Goal: Task Accomplishment & Management: Use online tool/utility

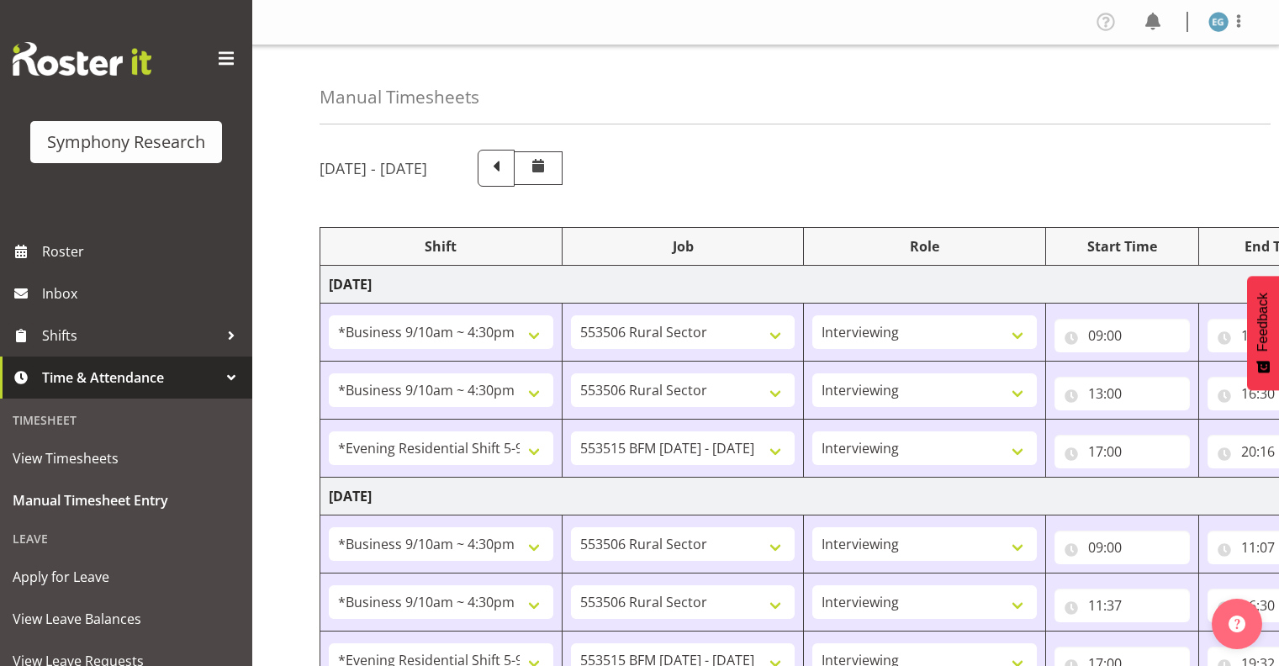
select select "26078"
select select "10587"
select select "26078"
select select "10587"
select select "48116"
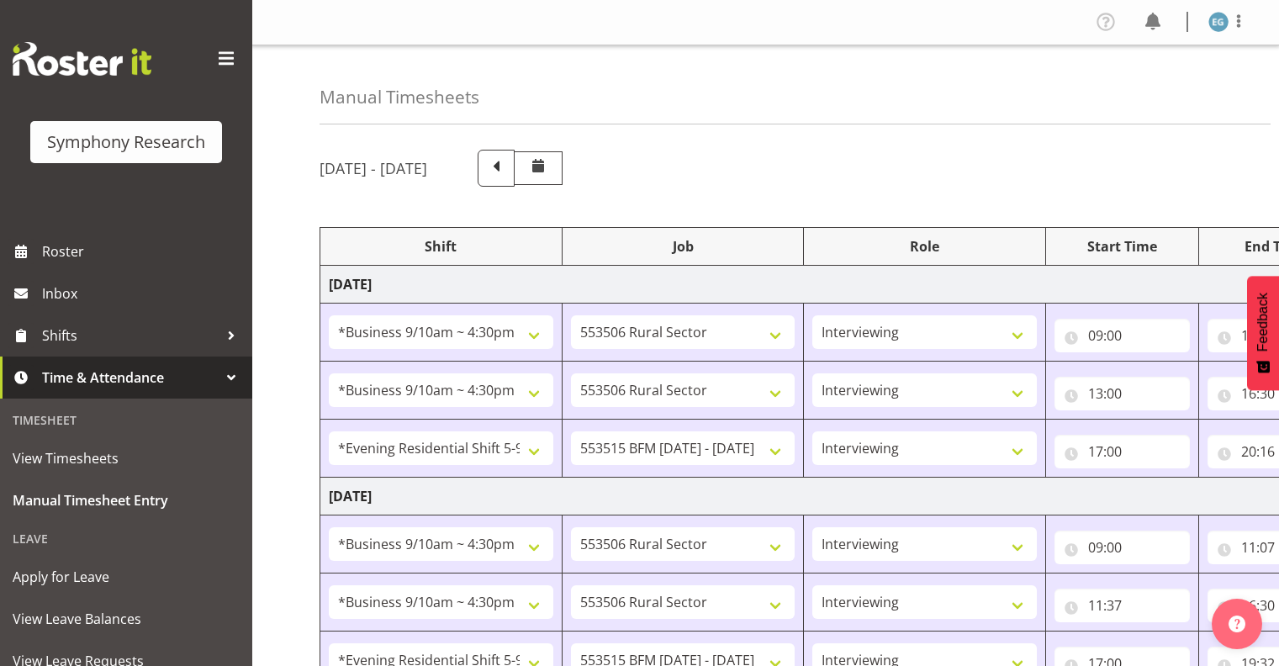
select select "10731"
select select "26078"
select select "10587"
select select "26078"
select select "10587"
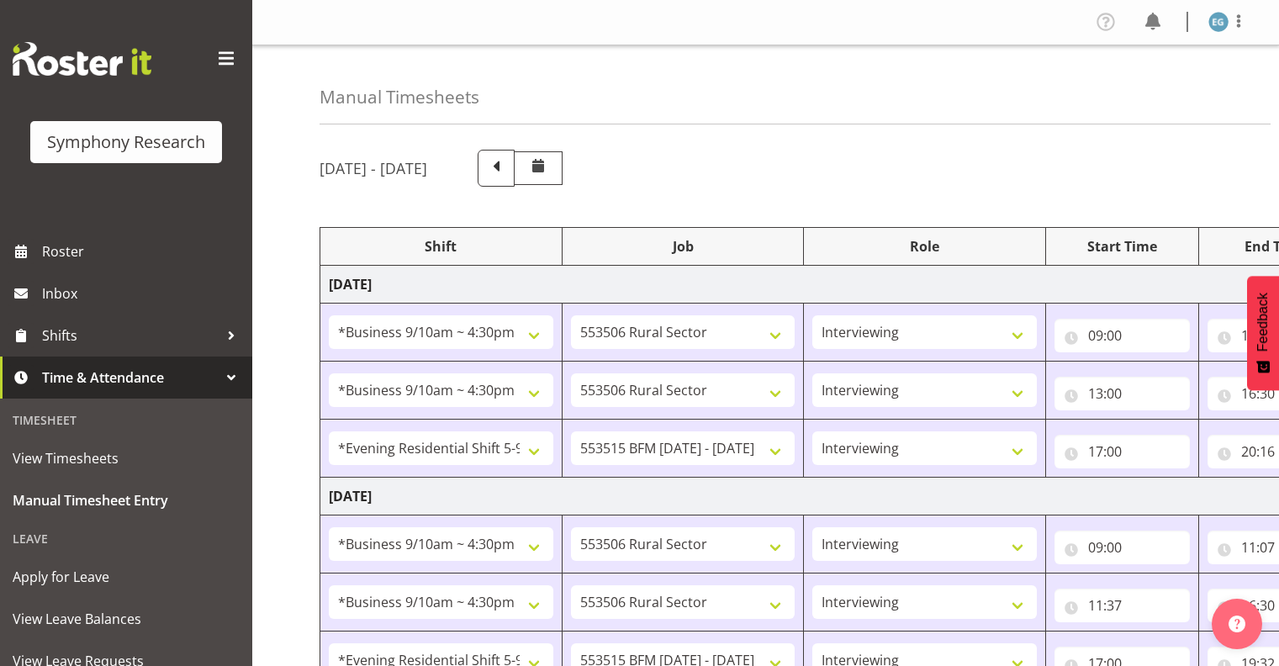
select select "48116"
select select "10731"
select select "26078"
select select "10587"
select select "26078"
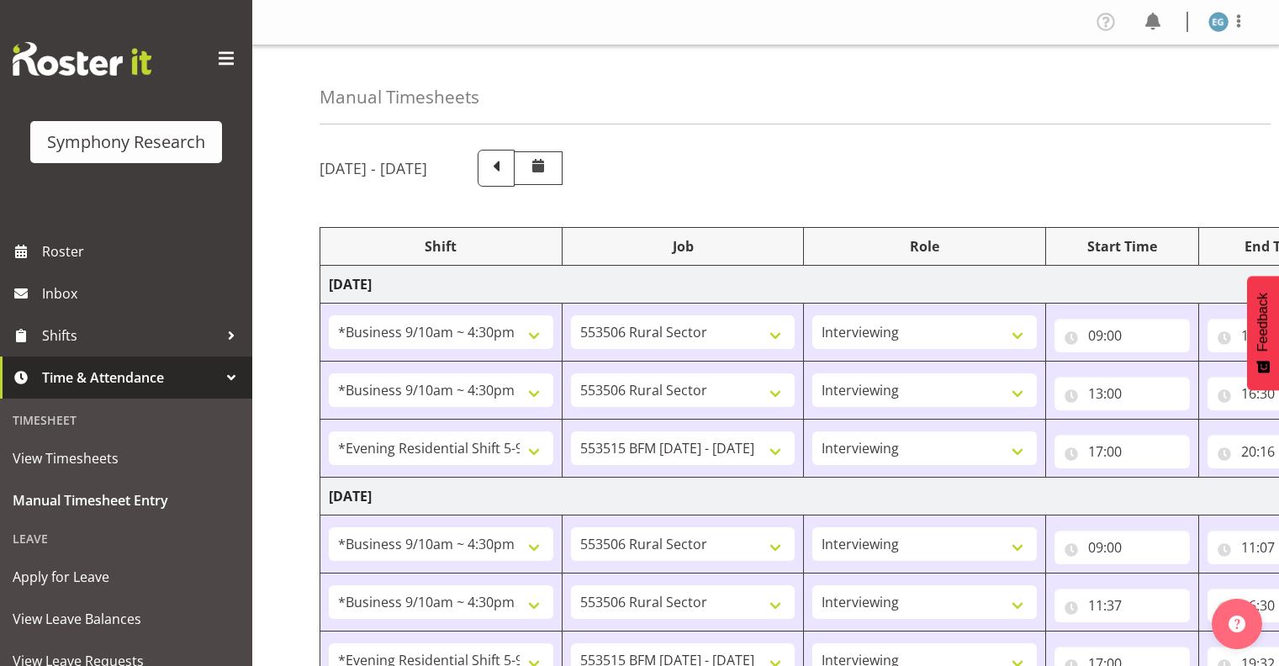
select select "10731"
select select "26078"
select select "10731"
select select "48116"
select select "10731"
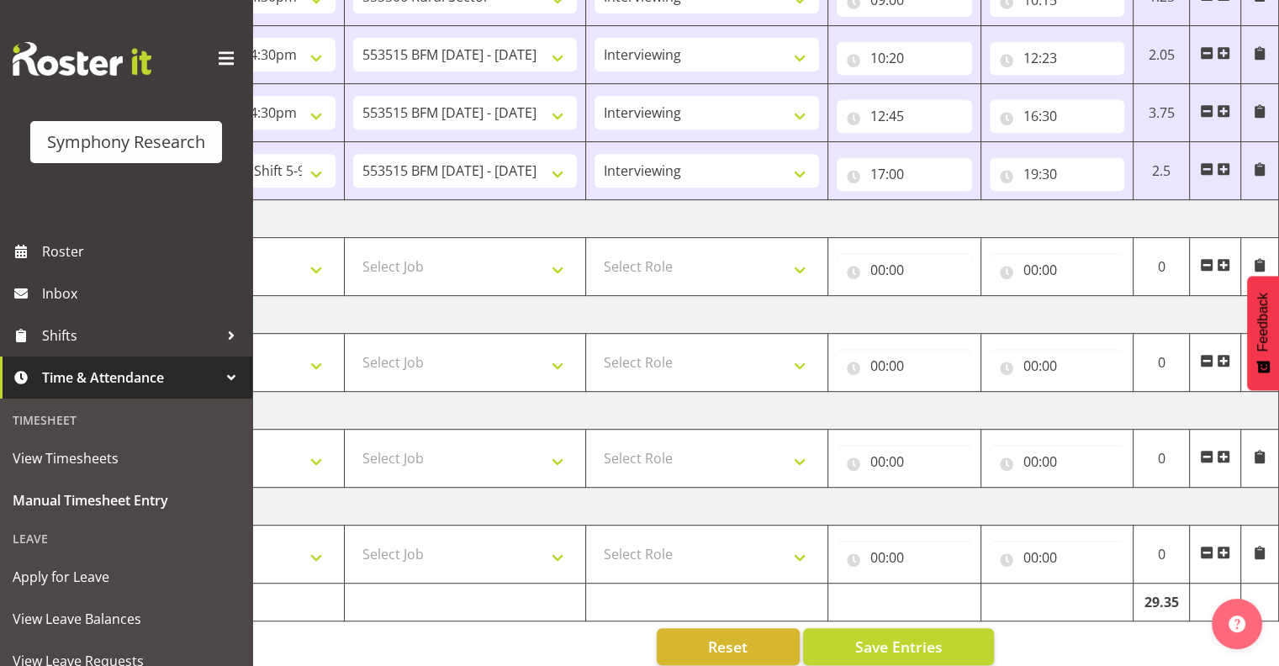
scroll to position [780, 0]
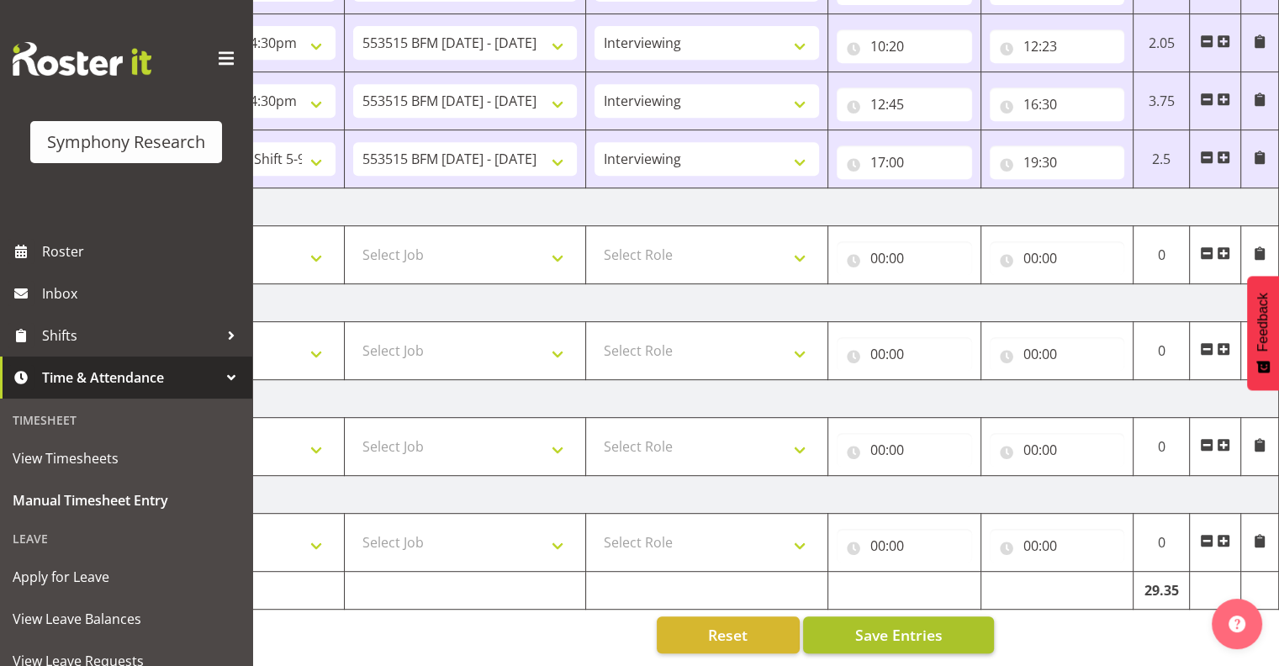
click at [875, 624] on span "Save Entries" at bounding box center [897, 635] width 87 height 22
